Goal: Information Seeking & Learning: Learn about a topic

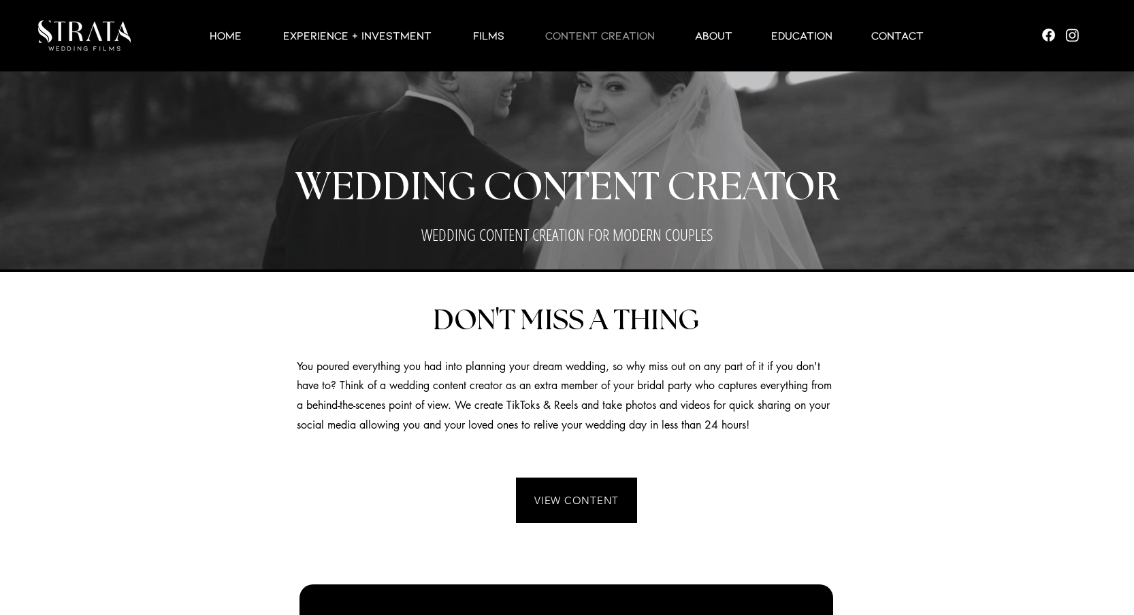
scroll to position [589, 0]
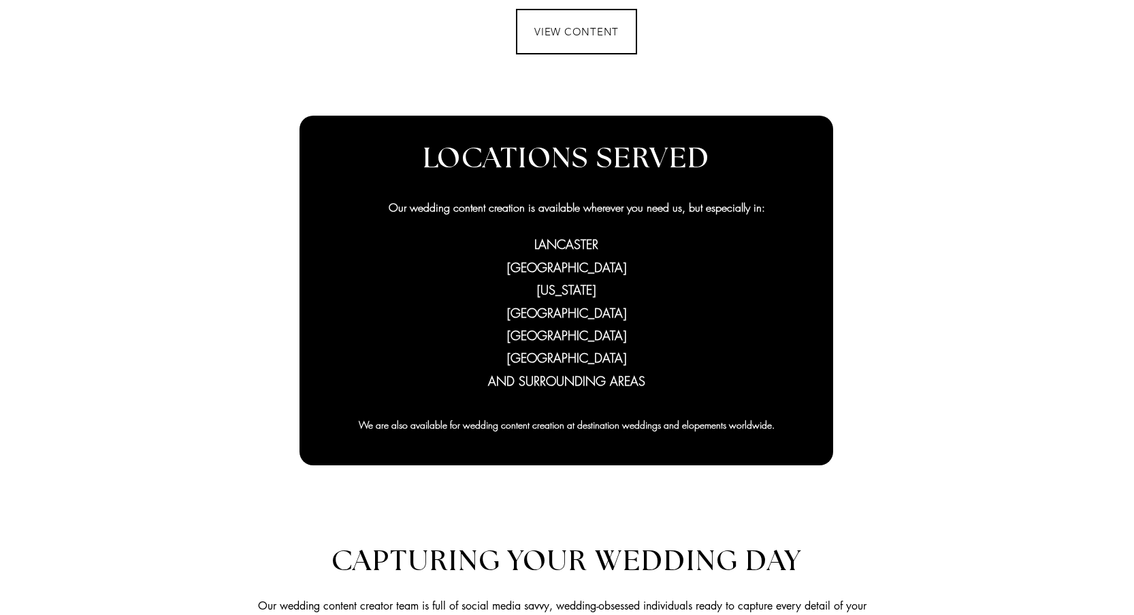
click at [588, 30] on span "VIEW CONTENT" at bounding box center [576, 31] width 84 height 13
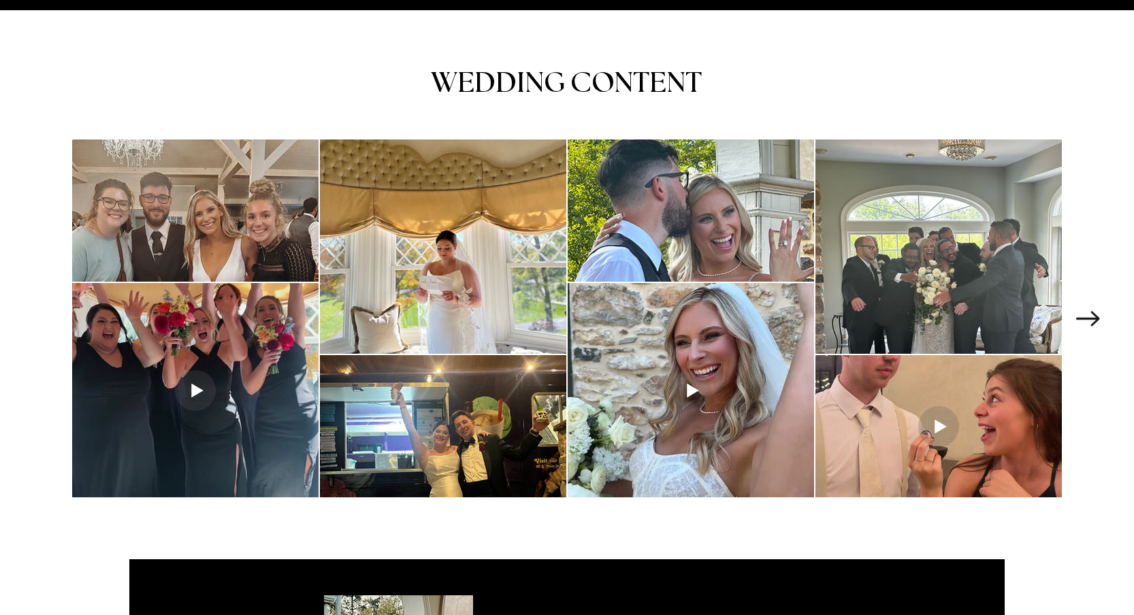
scroll to position [1784, 0]
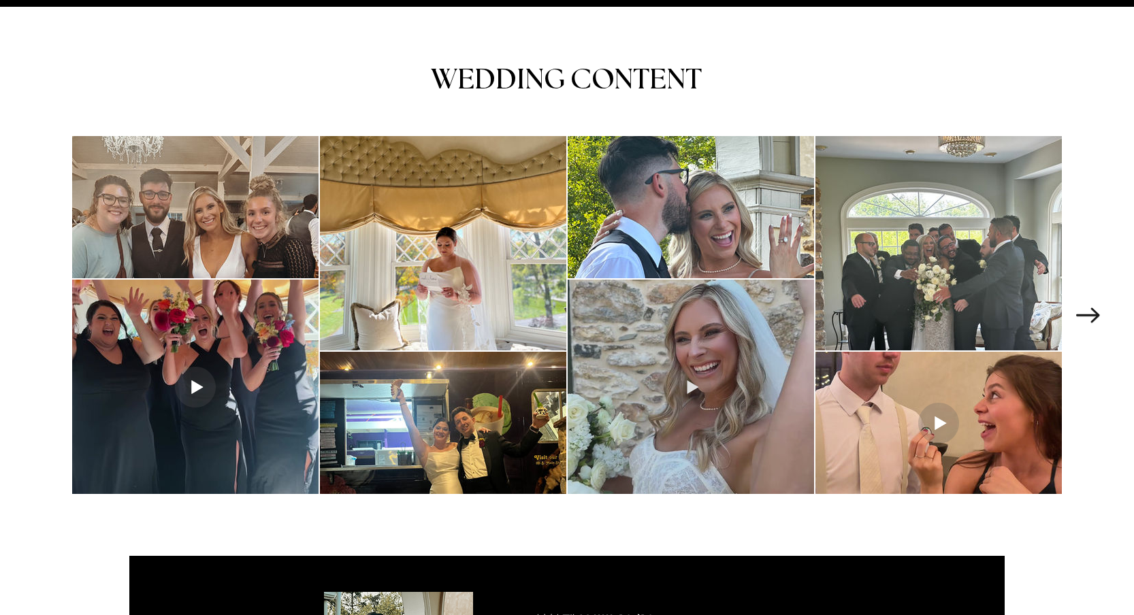
click at [610, 304] on div "main content" at bounding box center [691, 387] width 246 height 214
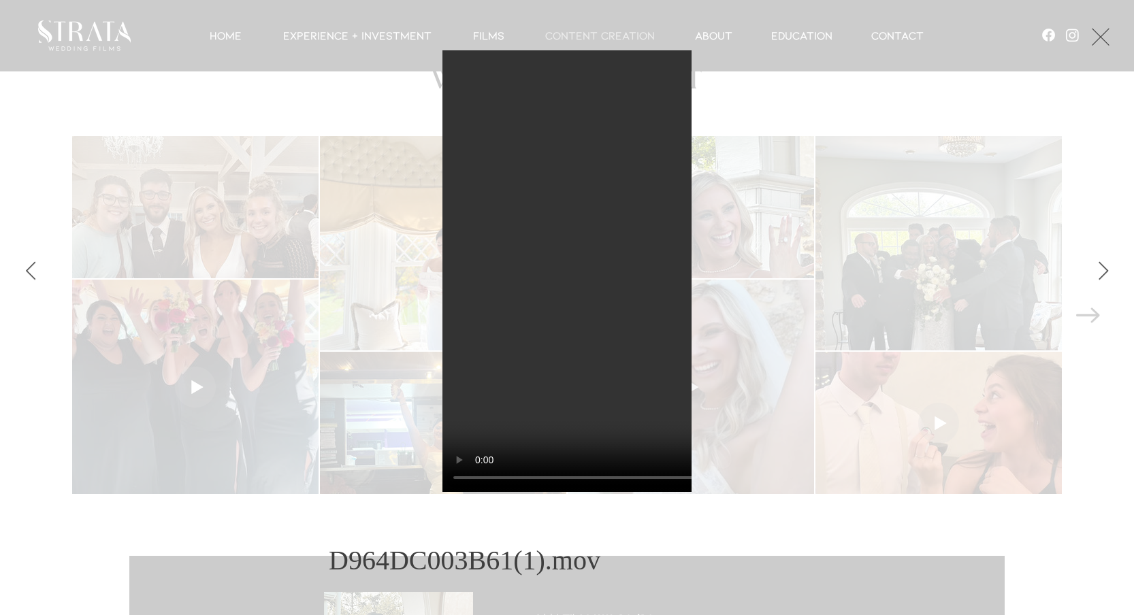
click at [607, 299] on video "Gallery item, detailed view" at bounding box center [885, 271] width 885 height 443
click at [467, 480] on video "Gallery item, detailed view" at bounding box center [885, 271] width 885 height 443
click at [460, 481] on video "Gallery item, detailed view" at bounding box center [885, 271] width 885 height 443
click at [414, 378] on div "Gallery item, detailed view" at bounding box center [567, 271] width 1012 height 442
click at [1099, 259] on button "Next Item" at bounding box center [1104, 272] width 34 height 34
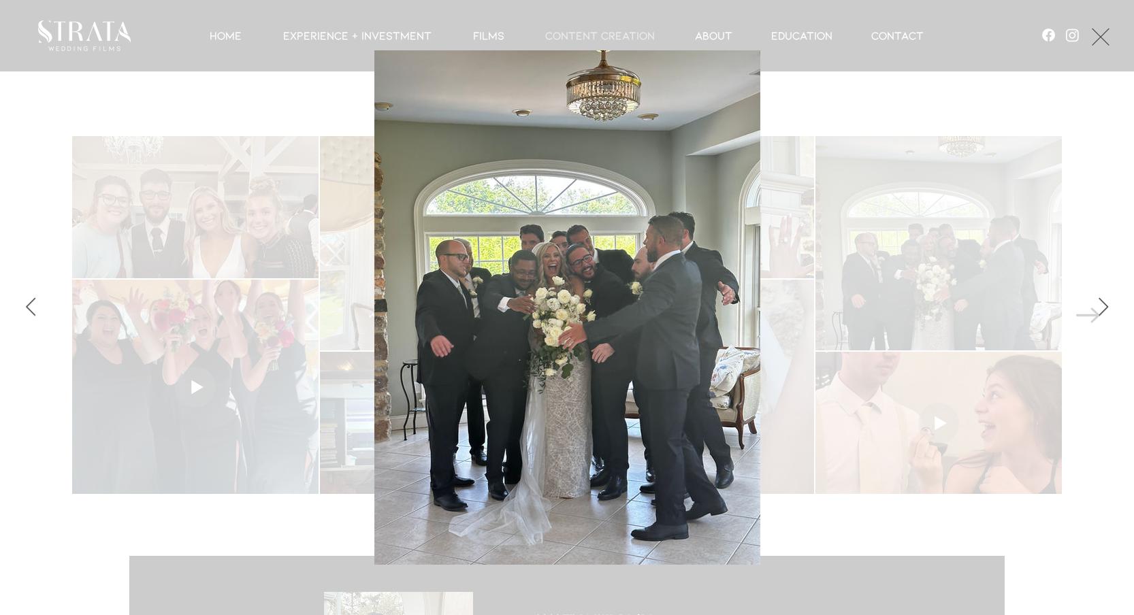
click at [615, 303] on img "Gallery item, detailed view" at bounding box center [567, 307] width 386 height 515
click at [558, 292] on img "Gallery item, detailed view" at bounding box center [567, 307] width 386 height 515
click at [831, 283] on div "Gallery item, detailed view" at bounding box center [567, 307] width 1012 height 515
click at [1114, 44] on button "Exit expand mode" at bounding box center [1101, 35] width 26 height 30
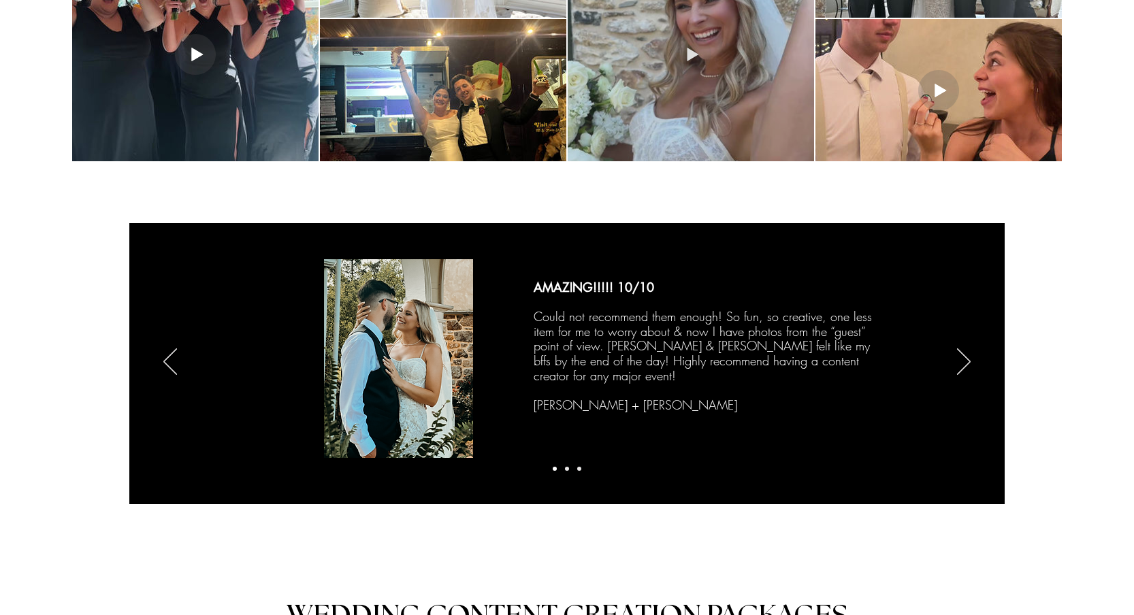
scroll to position [2117, 0]
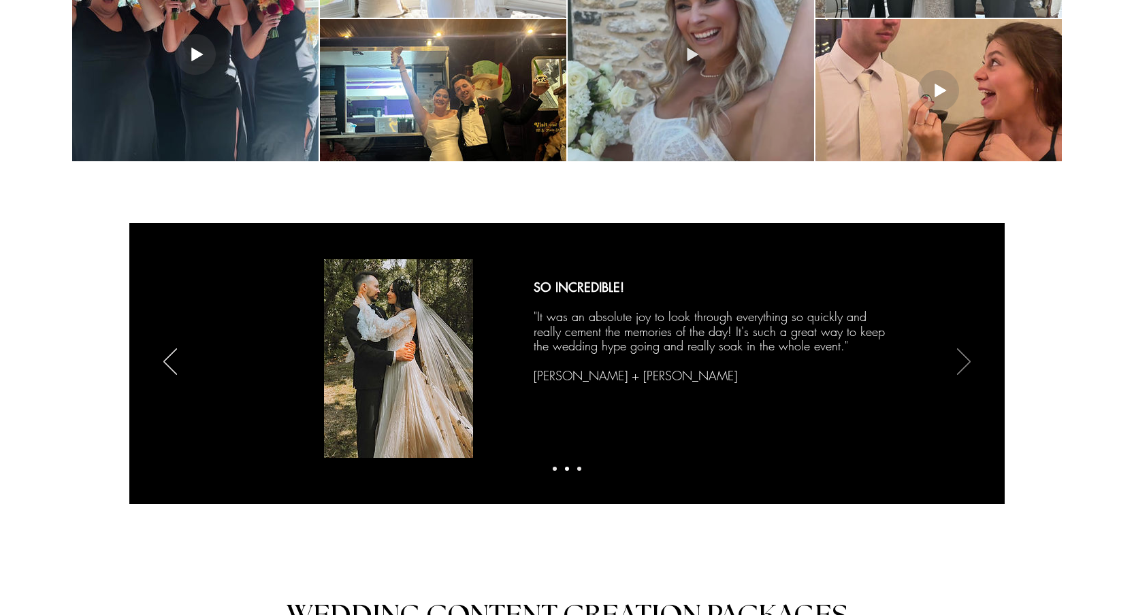
click at [959, 351] on icon "Next" at bounding box center [964, 362] width 14 height 27
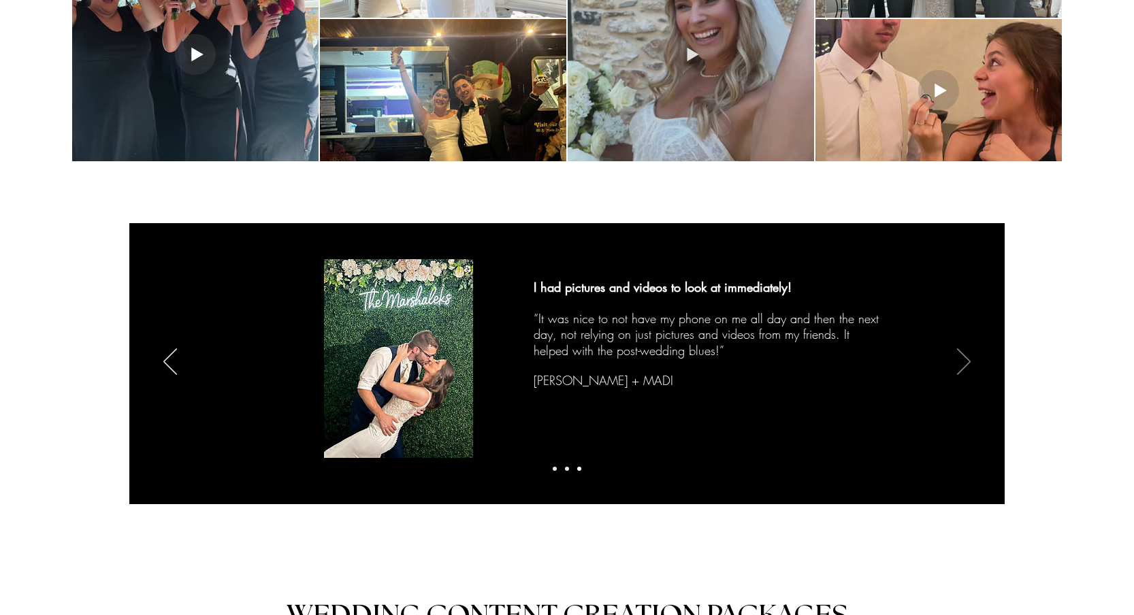
click at [959, 351] on icon "Next" at bounding box center [964, 362] width 14 height 27
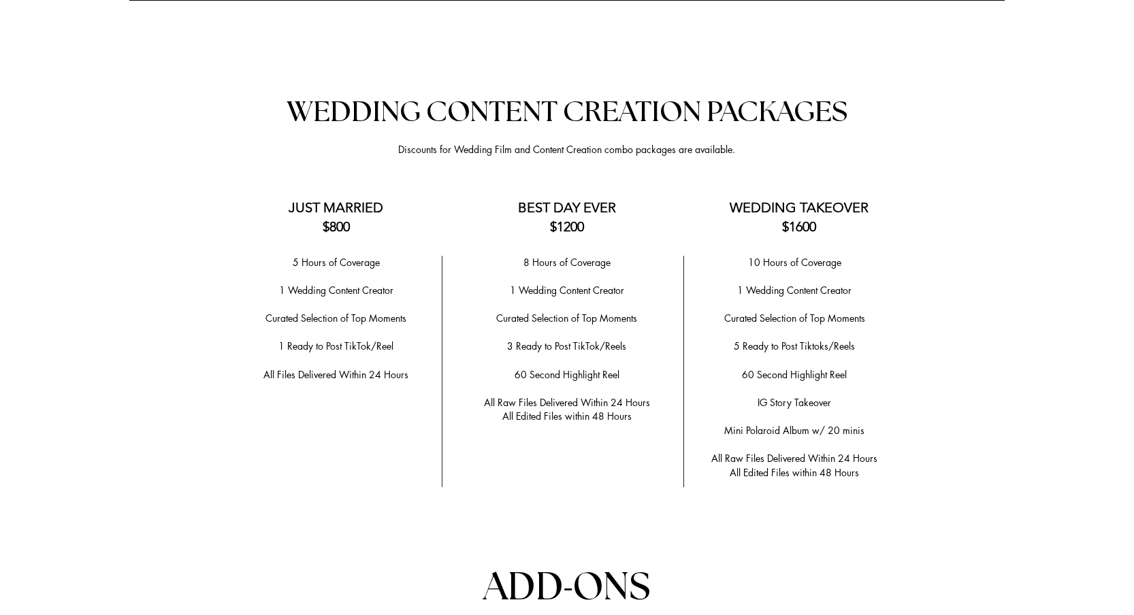
scroll to position [2661, 0]
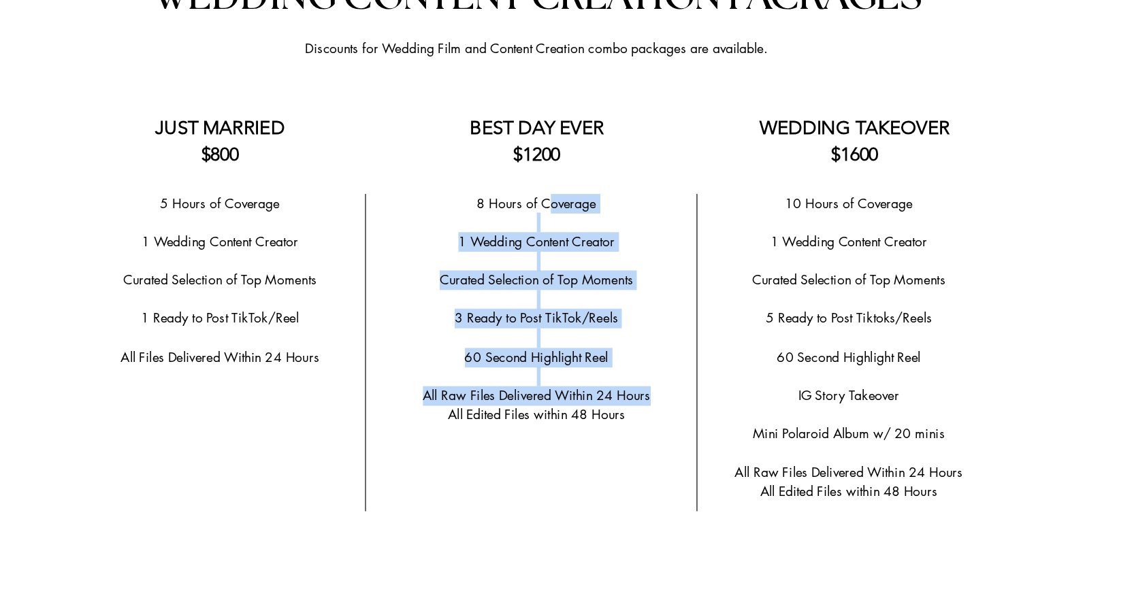
drag, startPoint x: 403, startPoint y: 136, endPoint x: 487, endPoint y: 263, distance: 152.4
click at [487, 263] on div "8 Hours of Coverage ​ 1 Wedding Content Creator ​ ​Curated Selection of Top Mom…" at bounding box center [566, 300] width 213 height 168
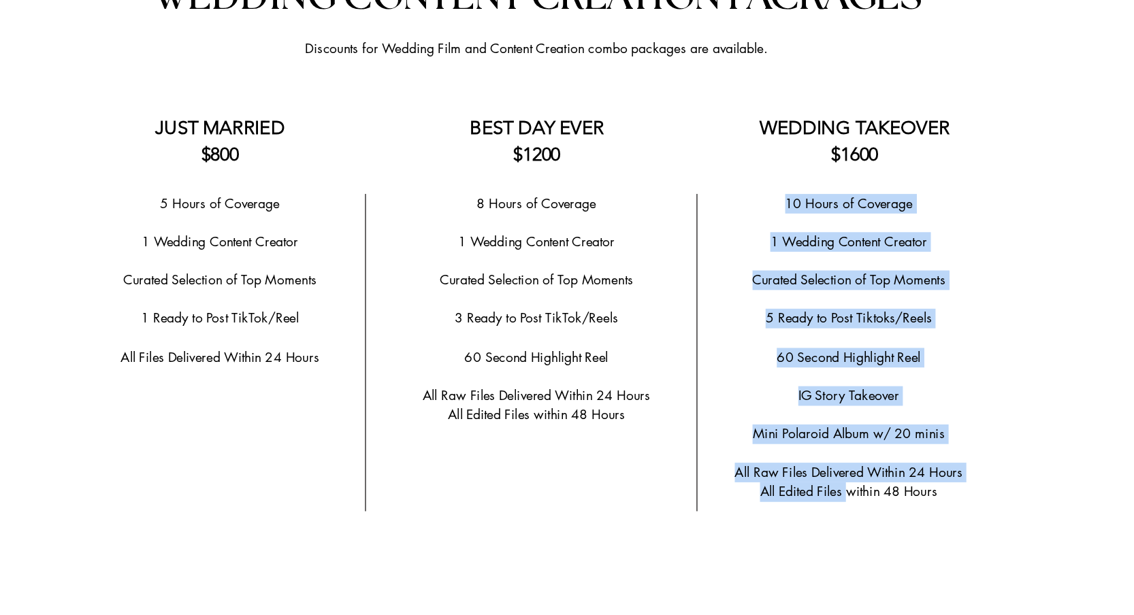
drag, startPoint x: 573, startPoint y: 133, endPoint x: 617, endPoint y: 336, distance: 208.3
click at [692, 336] on div "10 Hours of Coverage ​ 1 Wedding Content Creator ​ Curated Selection of Top Mom…" at bounding box center [794, 328] width 204 height 225
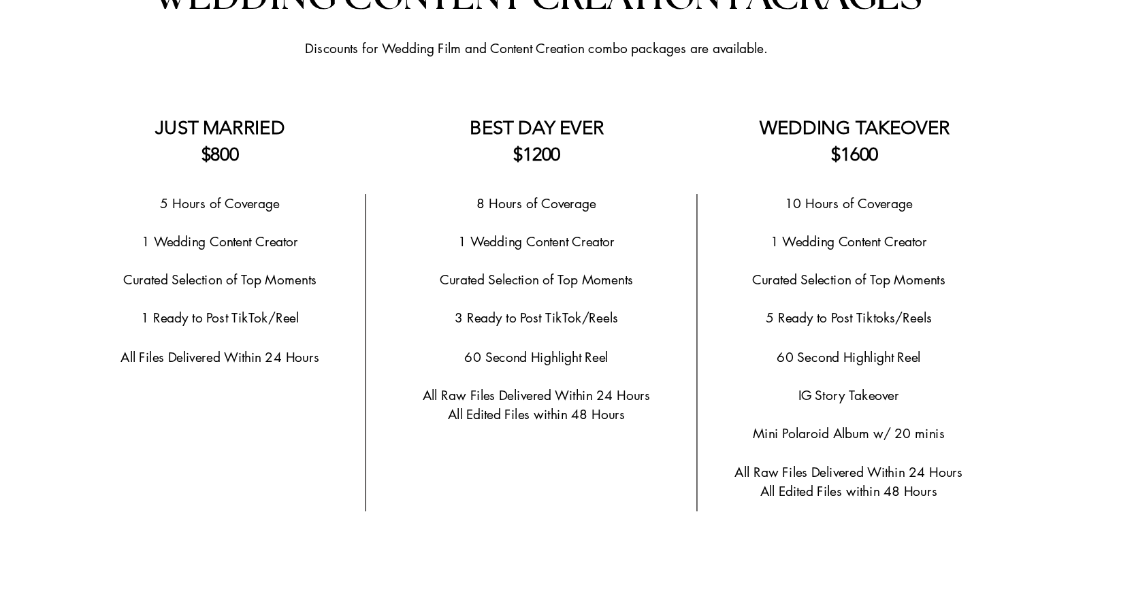
click at [758, 356] on span "IG Story Takeover" at bounding box center [795, 362] width 74 height 13
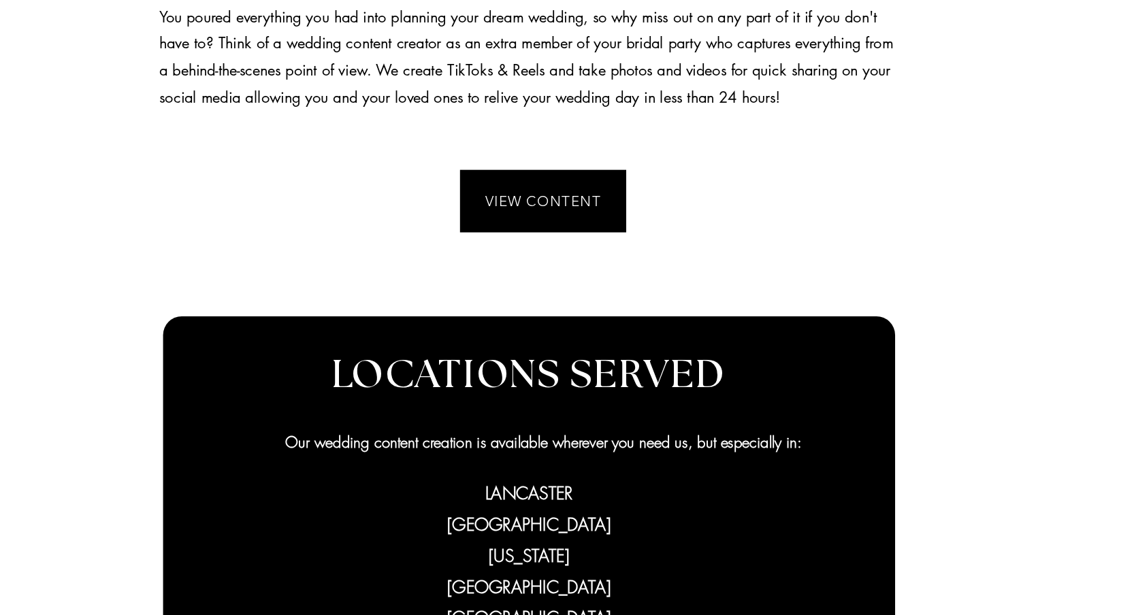
scroll to position [315, 0]
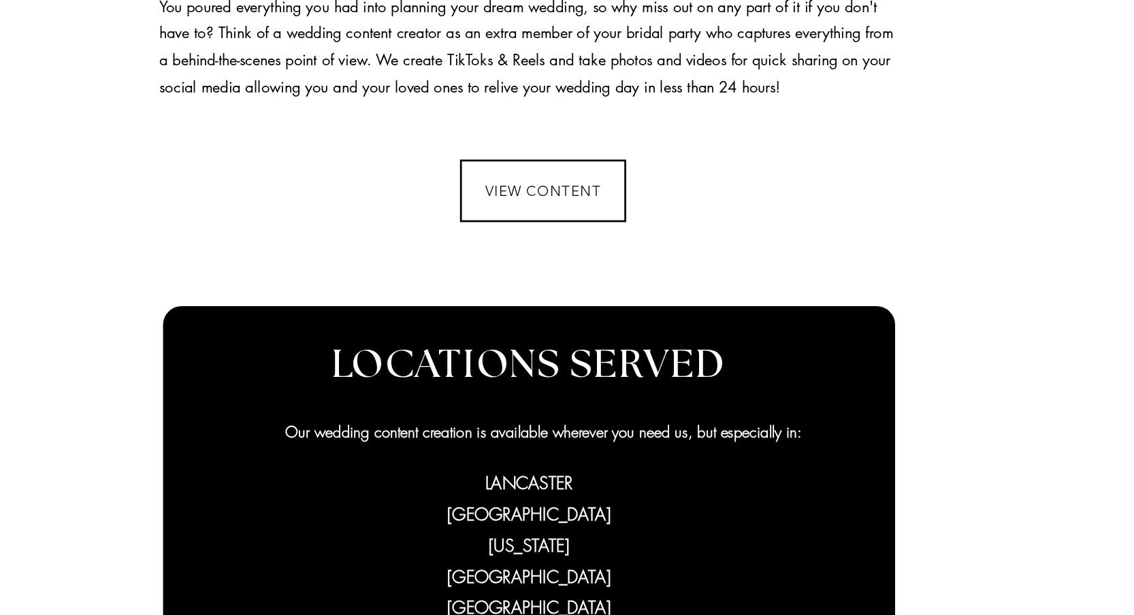
click at [517, 285] on span "VIEW CONTENT" at bounding box center [576, 306] width 118 height 43
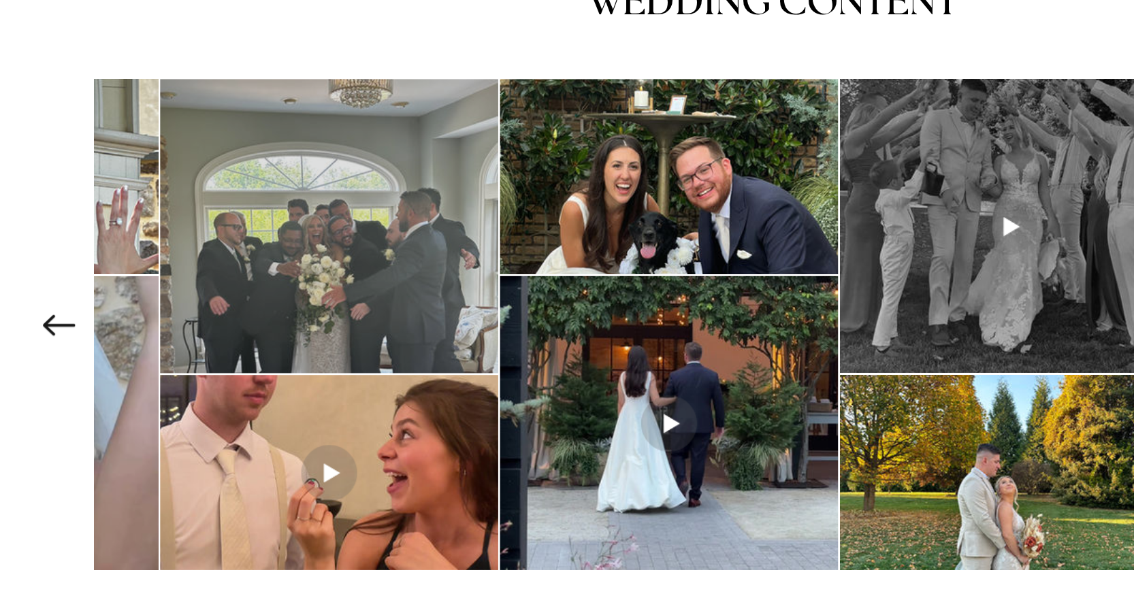
scroll to position [0, 698]
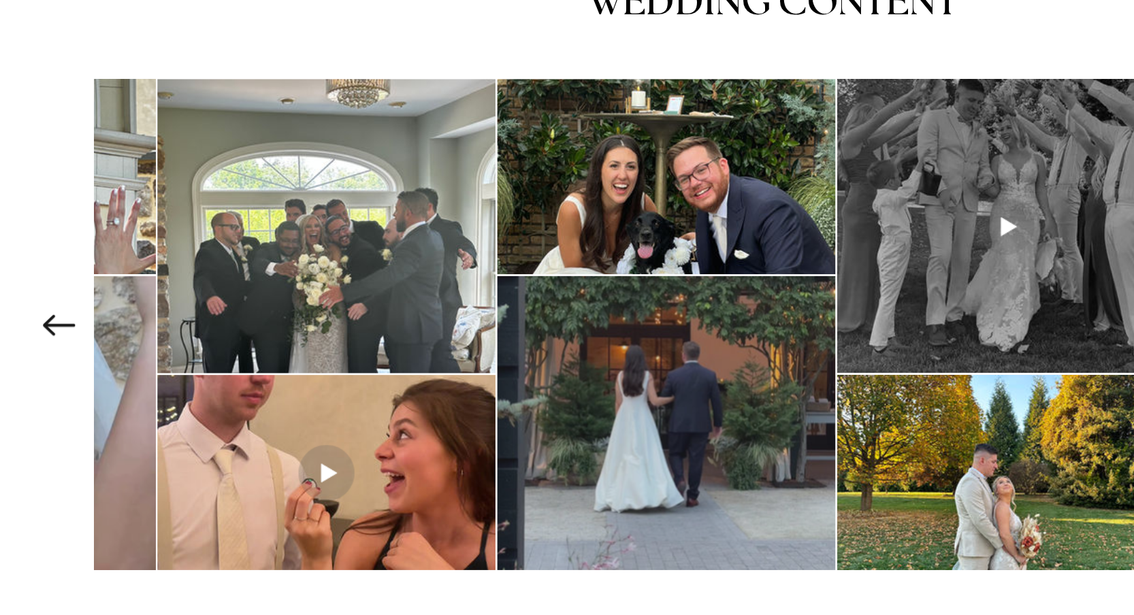
click at [481, 368] on div "main content" at bounding box center [489, 475] width 246 height 214
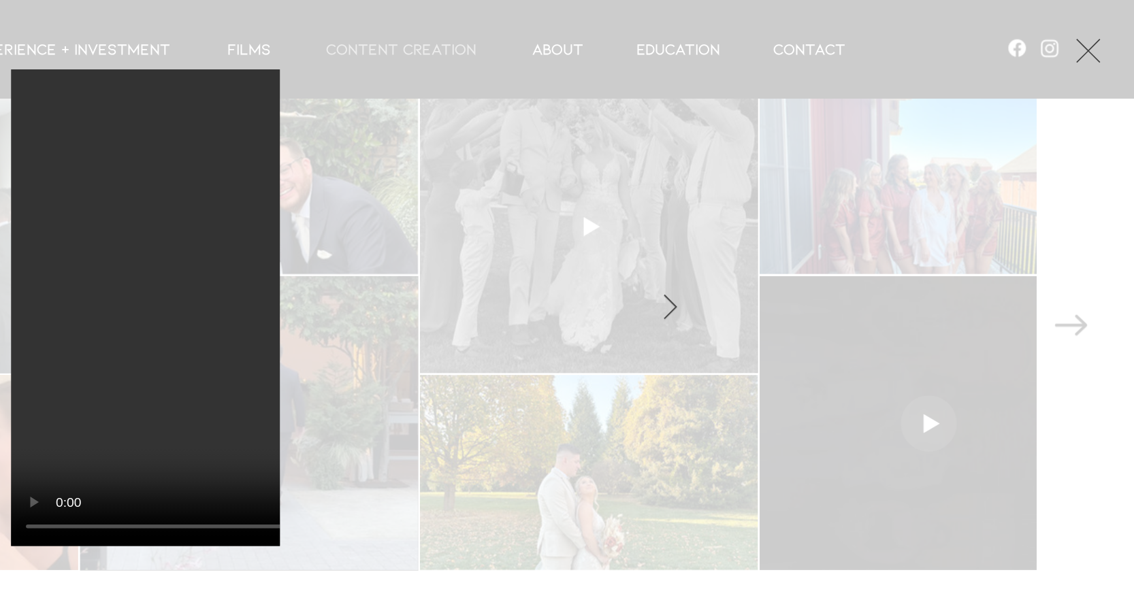
click at [1088, 40] on button "Exit expand mode" at bounding box center [1101, 35] width 26 height 30
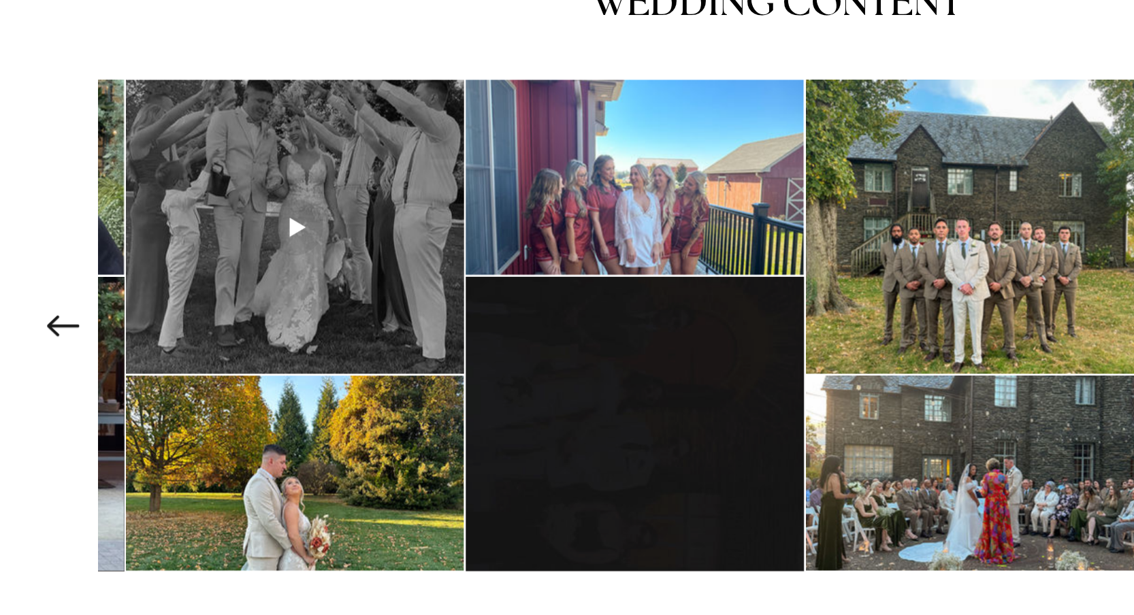
scroll to position [0, 1192]
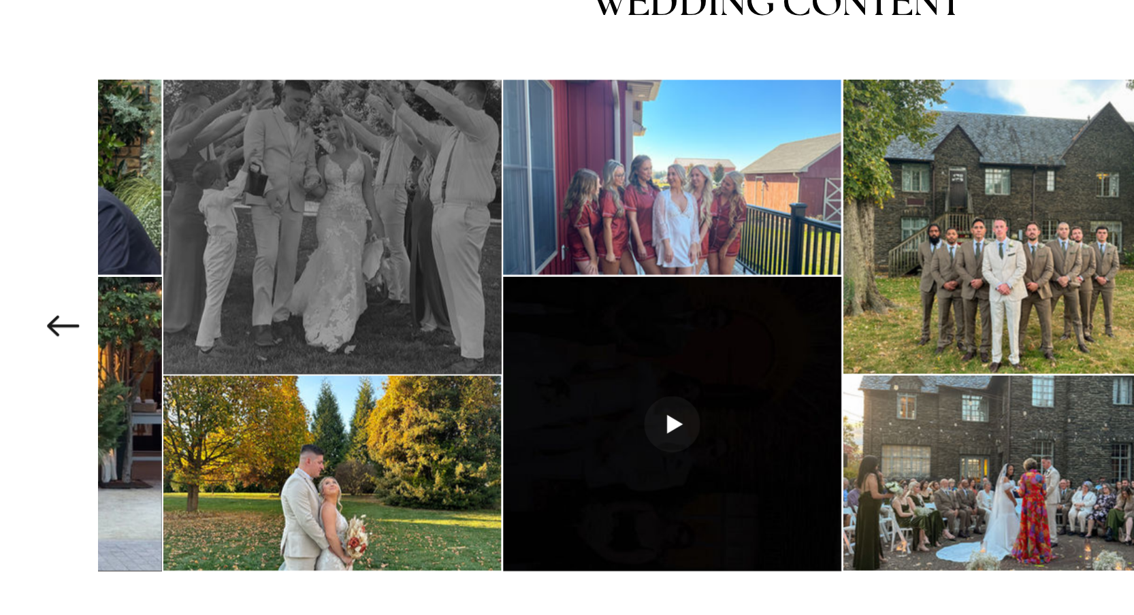
click at [253, 225] on div "main content" at bounding box center [242, 332] width 246 height 214
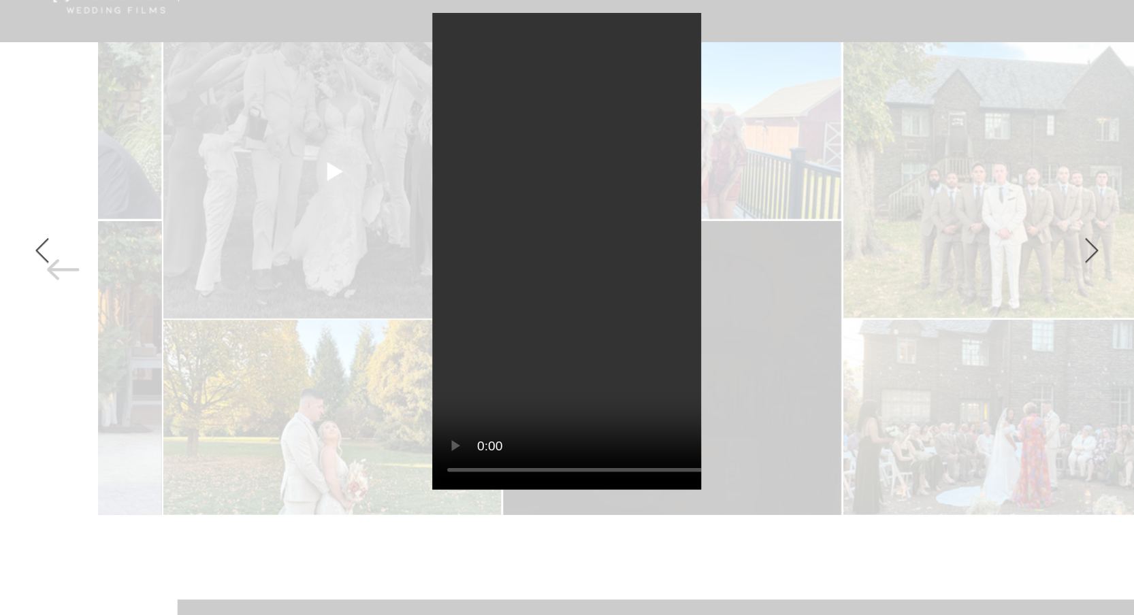
click at [626, 152] on div "Gallery item, detailed view" at bounding box center [413, 224] width 704 height 348
